Goal: Task Accomplishment & Management: Use online tool/utility

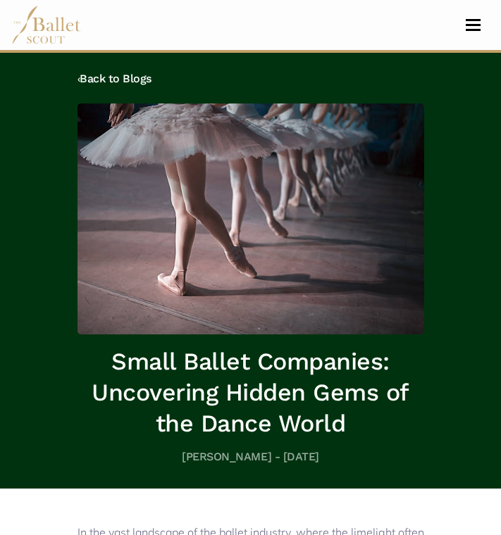
click at [474, 30] on span "Toggle navigation" at bounding box center [472, 30] width 15 height 2
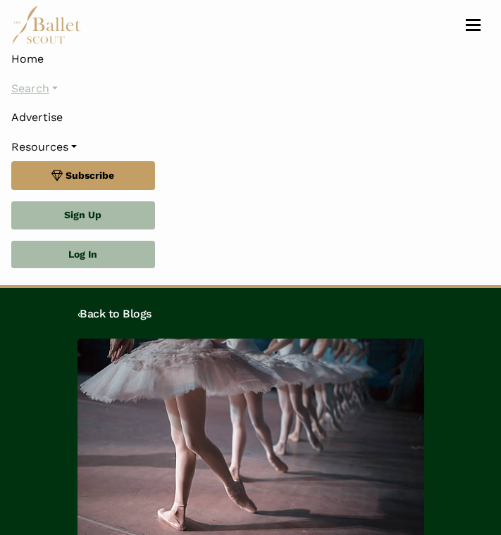
click at [56, 87] on link "Search" at bounding box center [250, 89] width 478 height 30
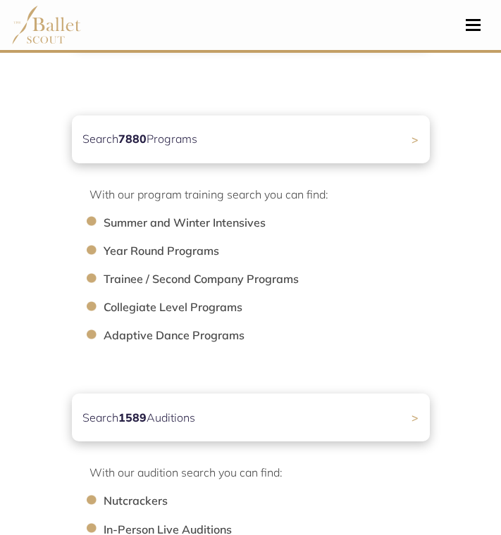
scroll to position [163, 0]
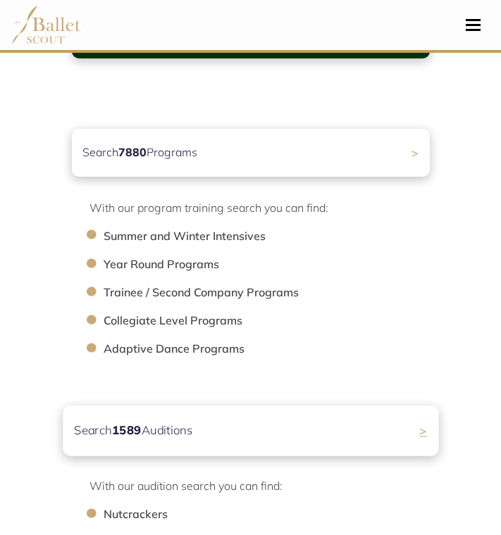
click at [176, 432] on p "Search 1589 Auditions" at bounding box center [133, 431] width 118 height 19
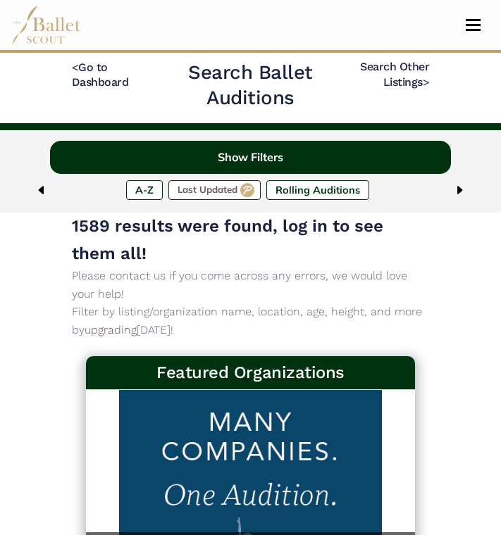
click at [233, 160] on button "Show Filters" at bounding box center [250, 157] width 401 height 33
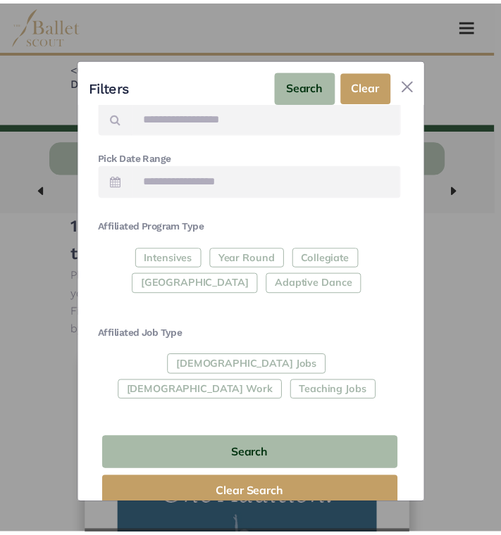
scroll to position [304, 0]
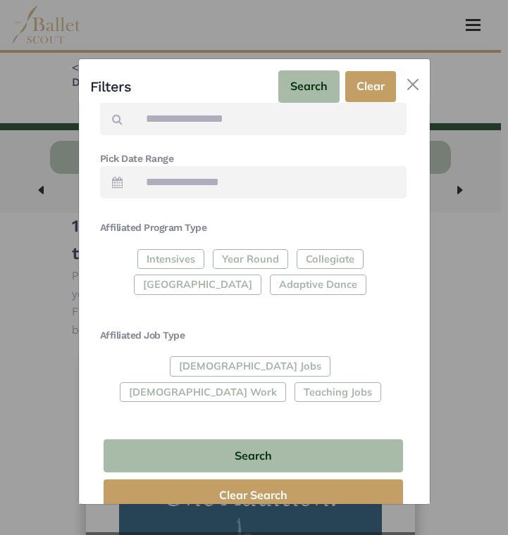
click at [24, 401] on div "Filters Search Clear Filter Search Clear Search Basic Filters Enter Location Ra…" at bounding box center [254, 281] width 508 height 535
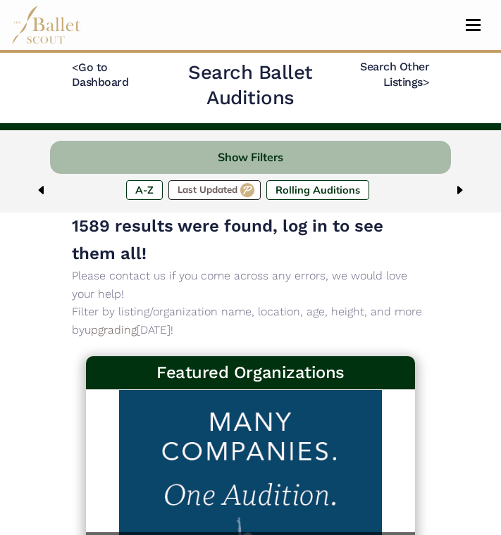
click at [475, 23] on button "Toggle navigation" at bounding box center [472, 24] width 33 height 13
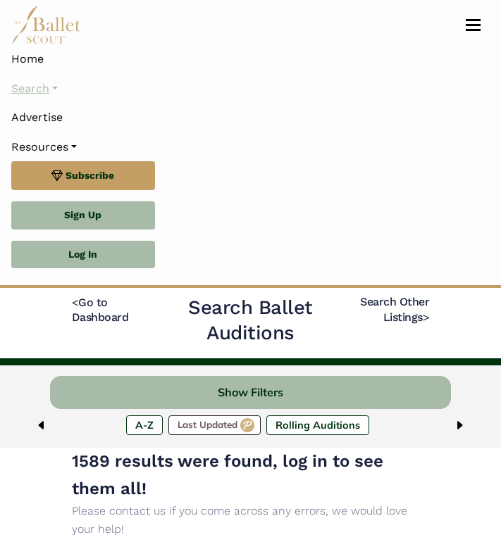
click at [58, 88] on link "Search" at bounding box center [250, 89] width 478 height 30
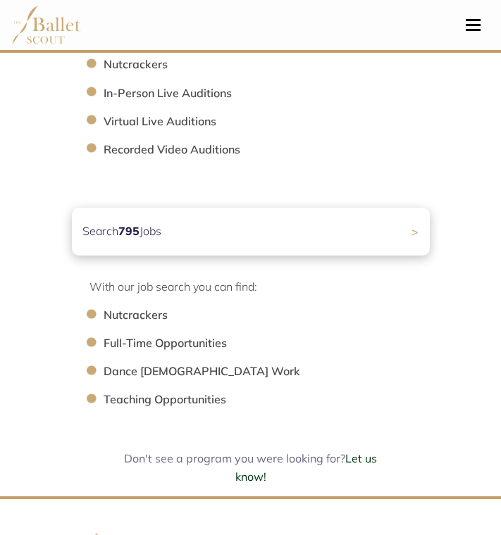
scroll to position [619, 0]
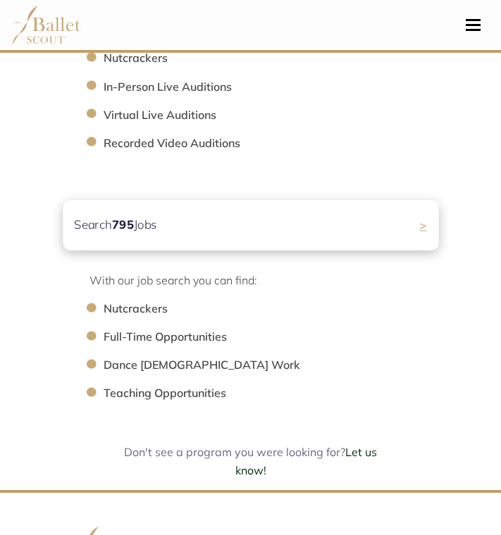
click at [189, 220] on div "Search 795 Jobs >" at bounding box center [250, 225] width 375 height 50
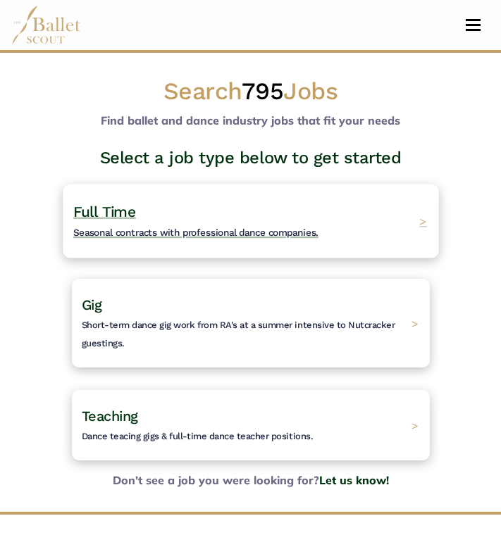
click at [143, 206] on h4 "Full Time Seasonal contracts with professional dance companies." at bounding box center [195, 220] width 245 height 39
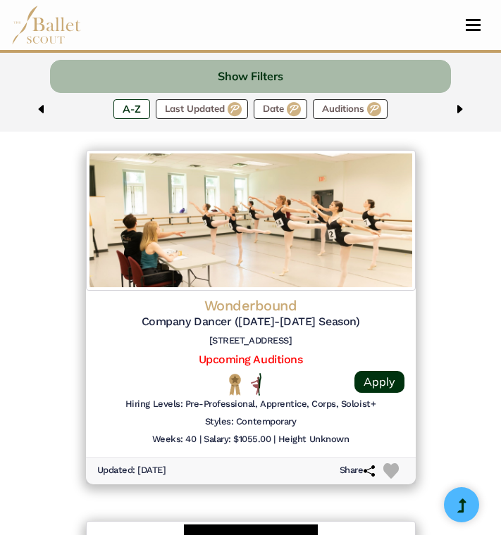
scroll to position [2027, 0]
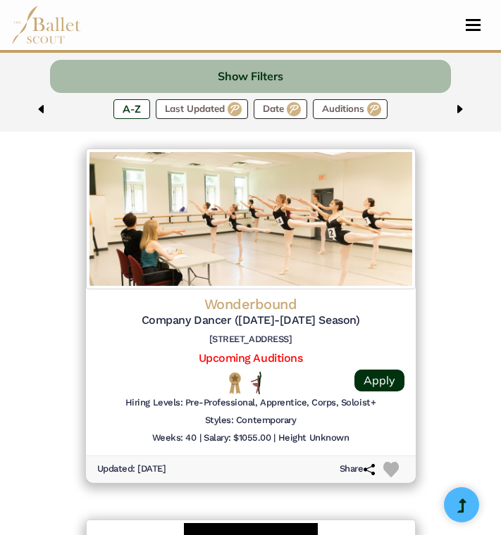
click at [228, 295] on h4 "Wonderbound" at bounding box center [250, 304] width 307 height 18
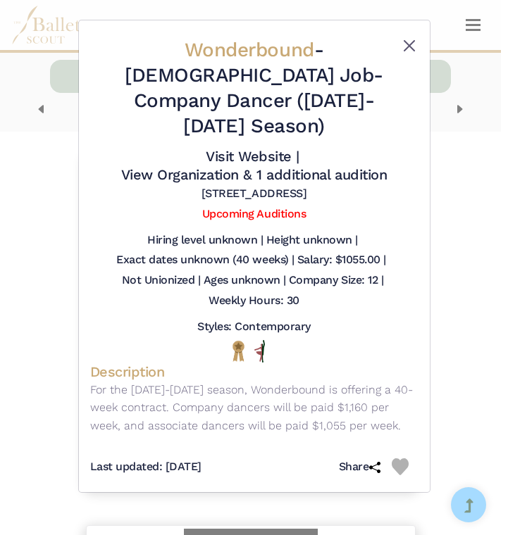
click at [410, 47] on button "Close" at bounding box center [409, 45] width 17 height 17
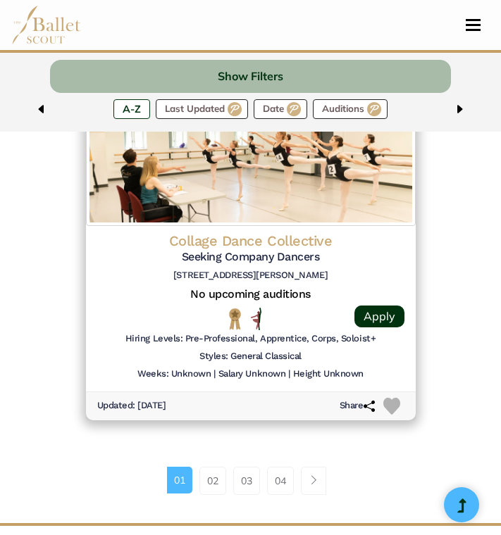
scroll to position [3599, 0]
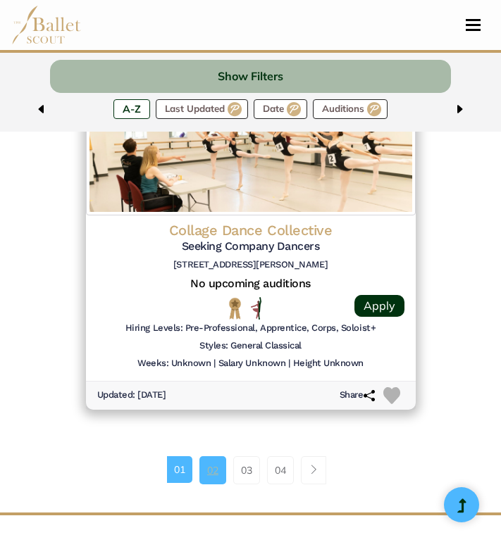
click at [213, 456] on link "02" at bounding box center [212, 470] width 27 height 28
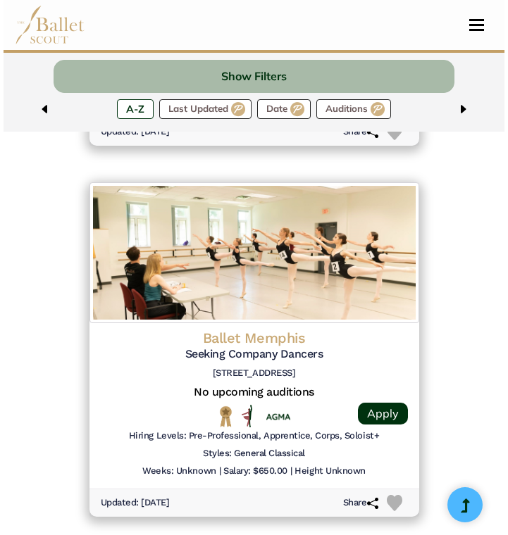
scroll to position [1250, 0]
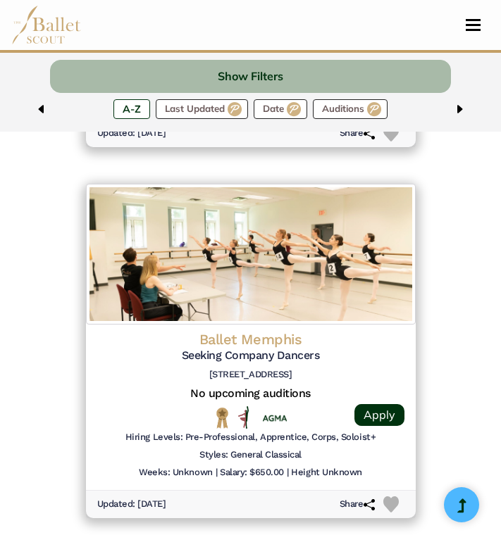
click at [247, 330] on h4 "Ballet Memphis" at bounding box center [250, 339] width 307 height 18
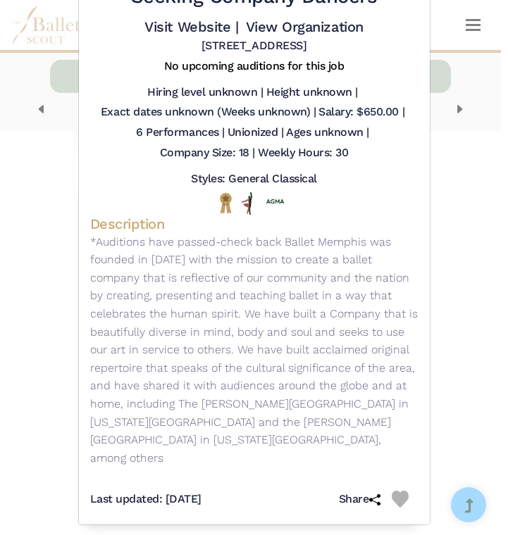
scroll to position [103, 0]
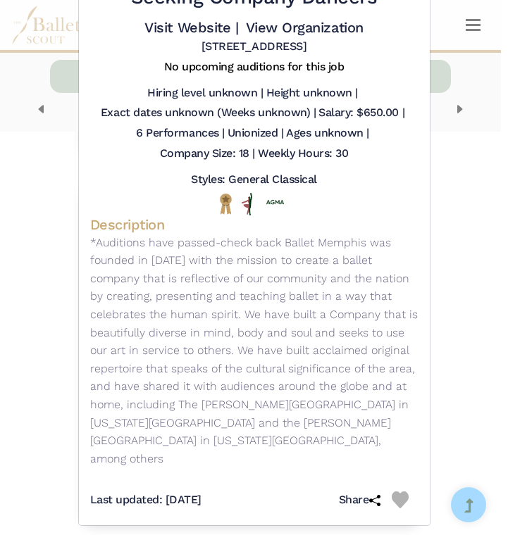
click at [464, 146] on div "Ballet Memphis - Full Time Job - Seeking Company Dancers Visit Website | View O…" at bounding box center [254, 267] width 508 height 535
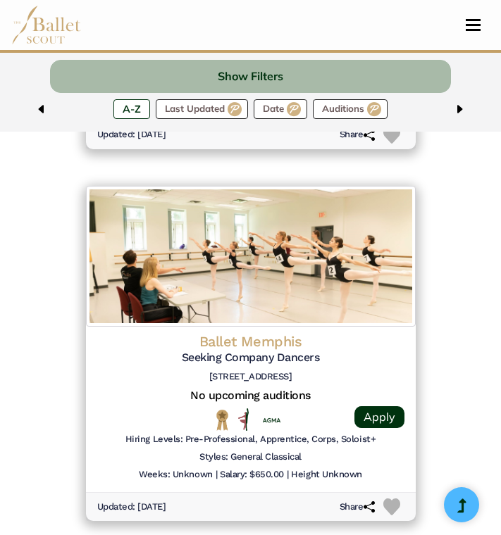
click at [257, 332] on h4 "Ballet Memphis" at bounding box center [250, 341] width 307 height 18
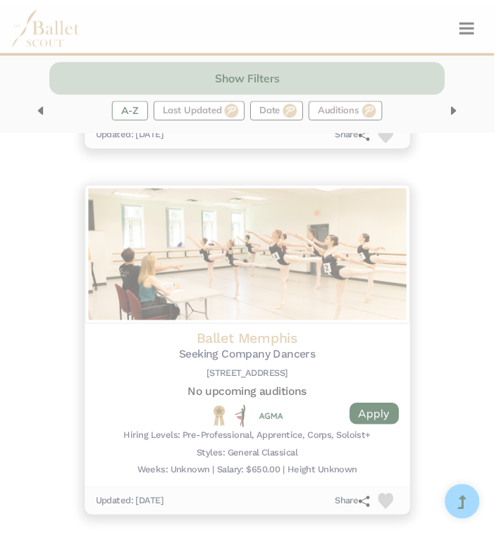
scroll to position [0, 0]
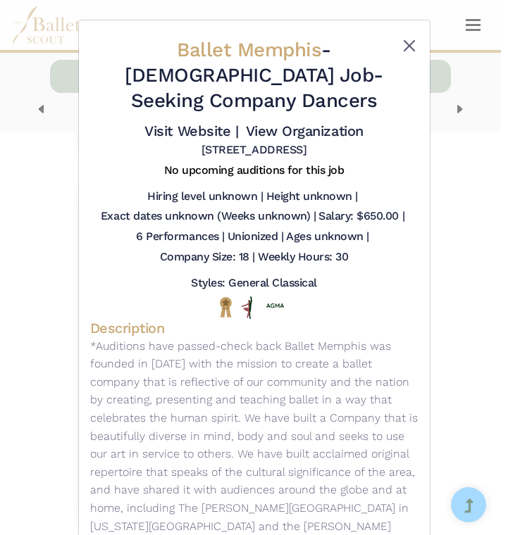
click at [401, 45] on button "Close" at bounding box center [409, 45] width 17 height 17
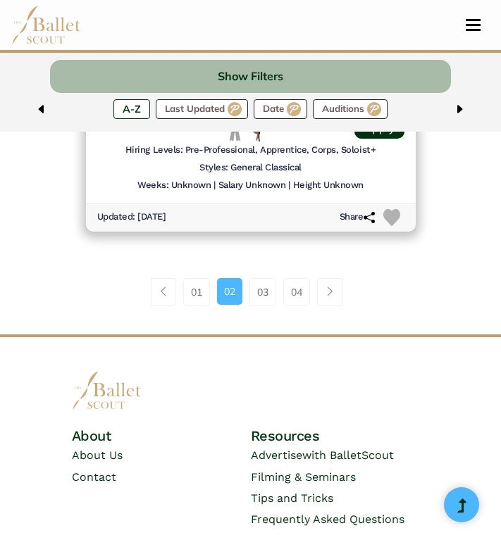
scroll to position [3781, 0]
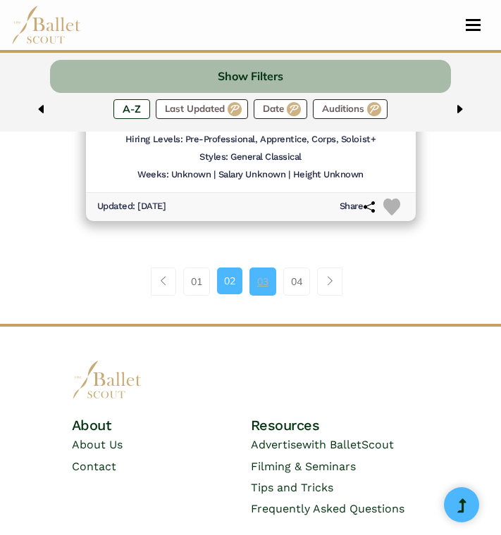
click at [263, 268] on link "03" at bounding box center [262, 282] width 27 height 28
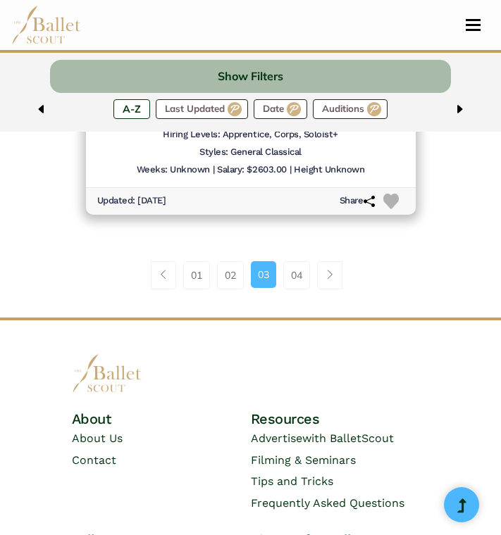
scroll to position [3772, 0]
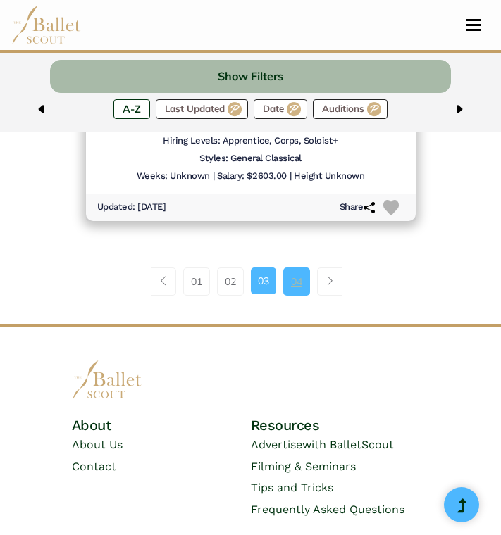
click at [292, 268] on link "04" at bounding box center [296, 282] width 27 height 28
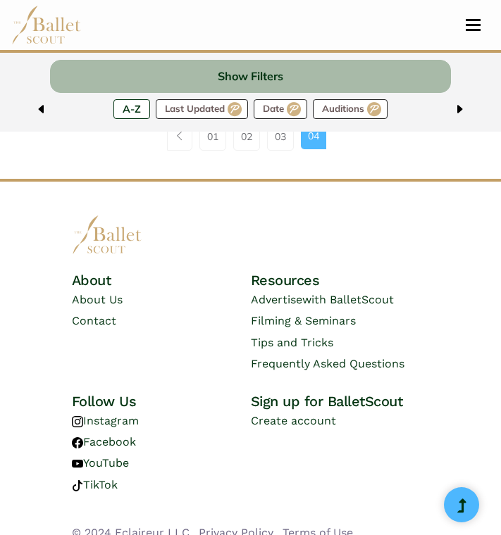
scroll to position [1692, 0]
